Goal: Information Seeking & Learning: Find specific page/section

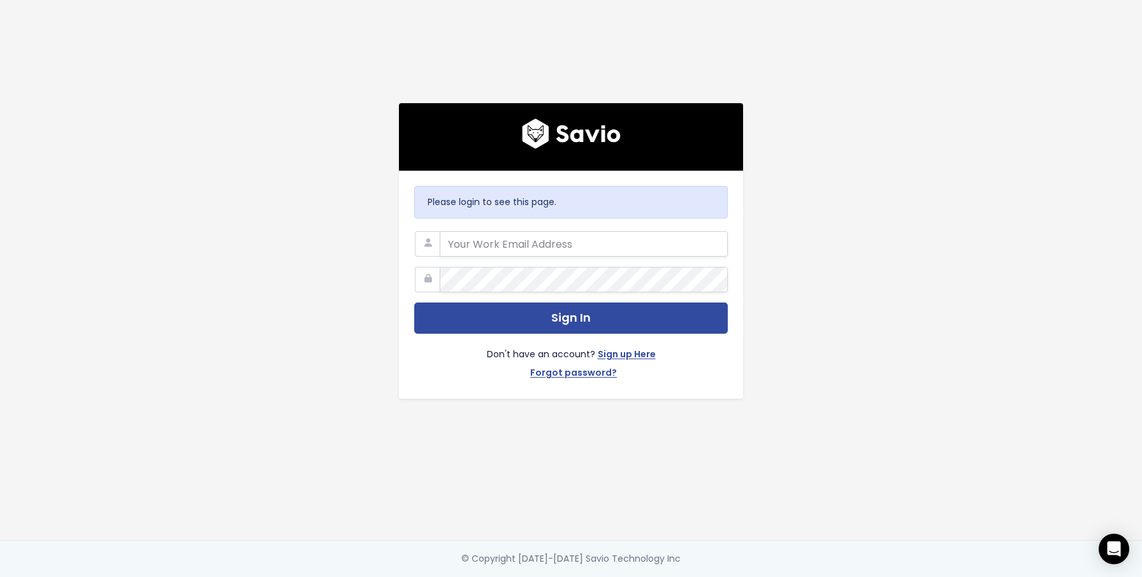
type input "[PERSON_NAME][EMAIL_ADDRESS][DOMAIN_NAME]"
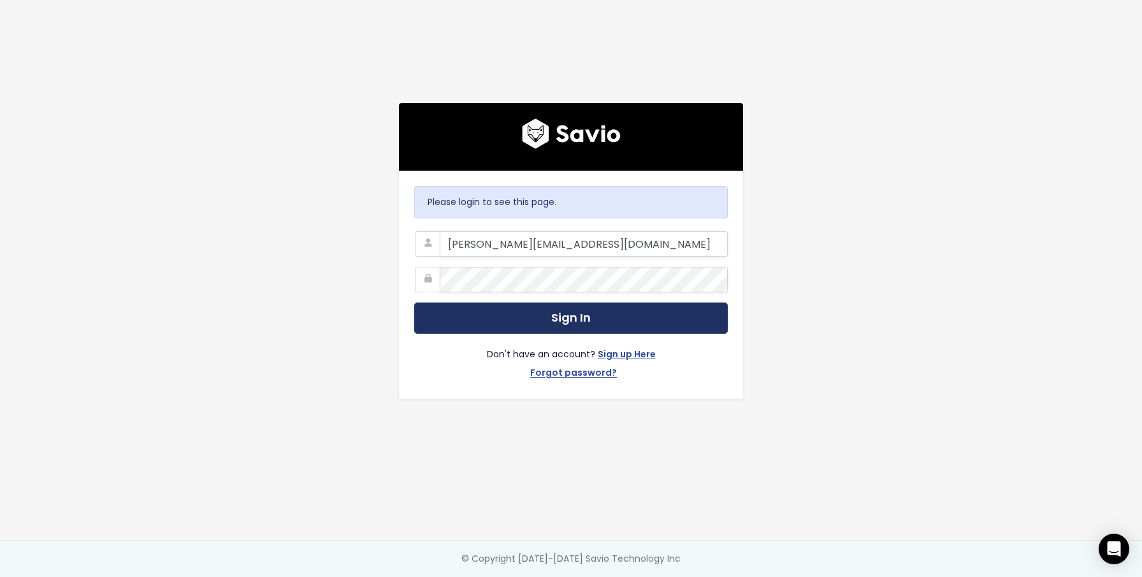
click at [498, 315] on button "Sign In" at bounding box center [571, 318] width 314 height 31
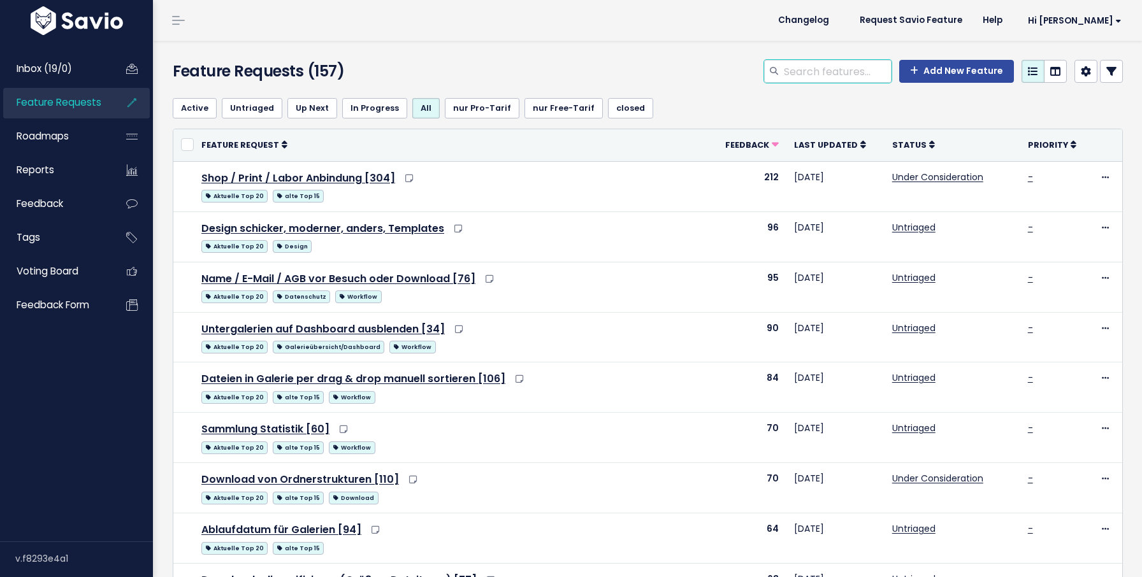
click at [808, 75] on input "search" at bounding box center [837, 71] width 109 height 23
type input "benachrichtigung"
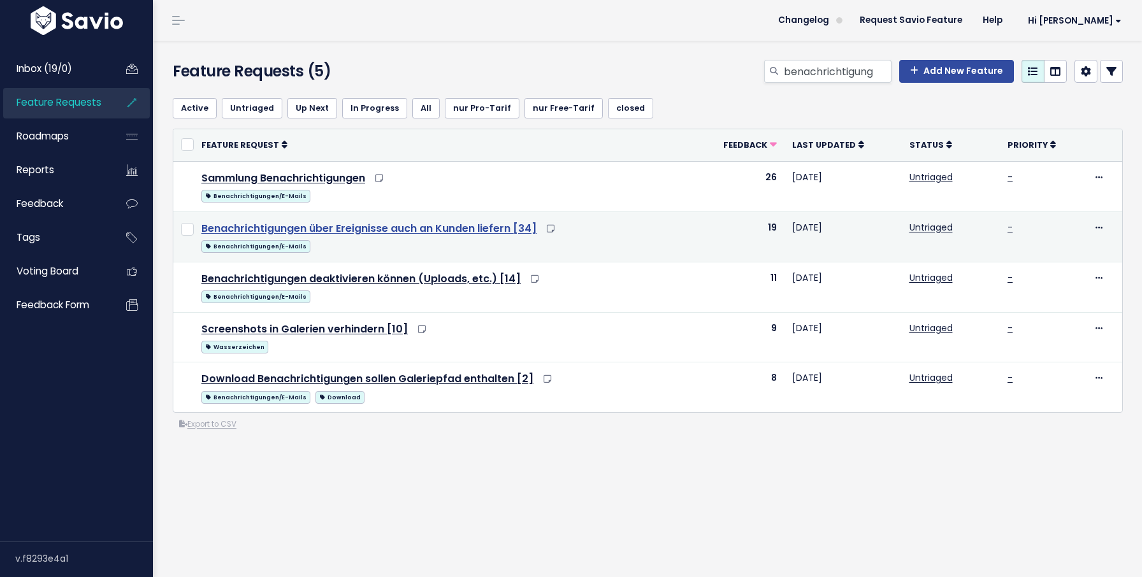
click at [485, 235] on link "Benachrichtigungen über Ereignisse auch an Kunden liefern [34]" at bounding box center [368, 228] width 335 height 15
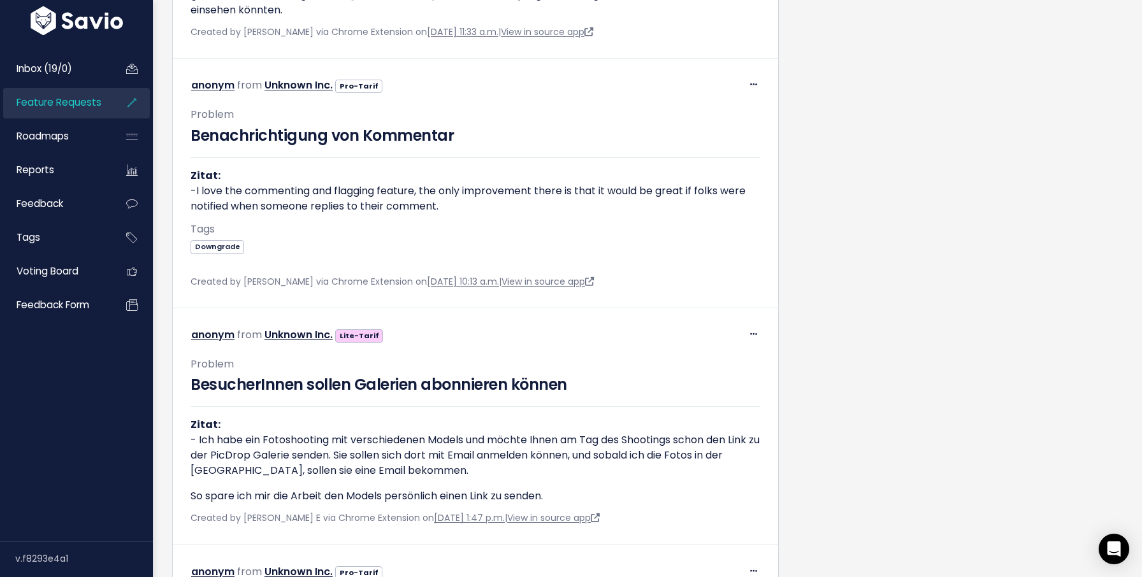
scroll to position [2118, 0]
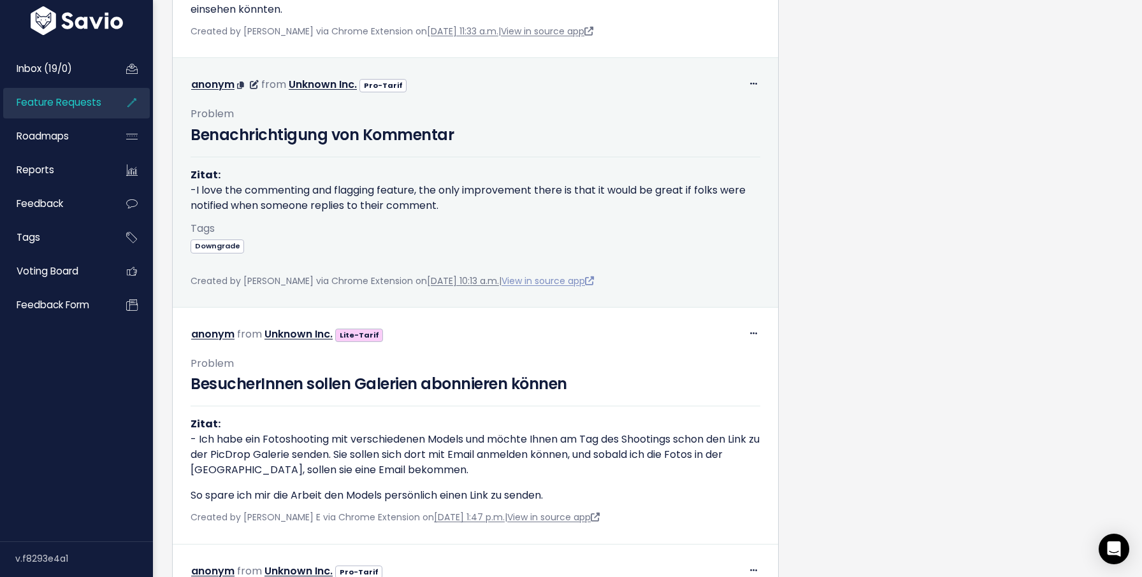
click at [563, 287] on link "View in source app" at bounding box center [548, 281] width 92 height 13
